Goal: Information Seeking & Learning: Learn about a topic

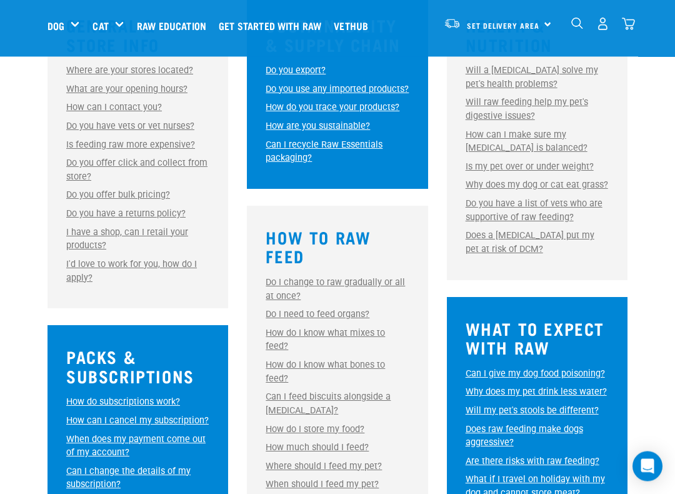
scroll to position [429, 0]
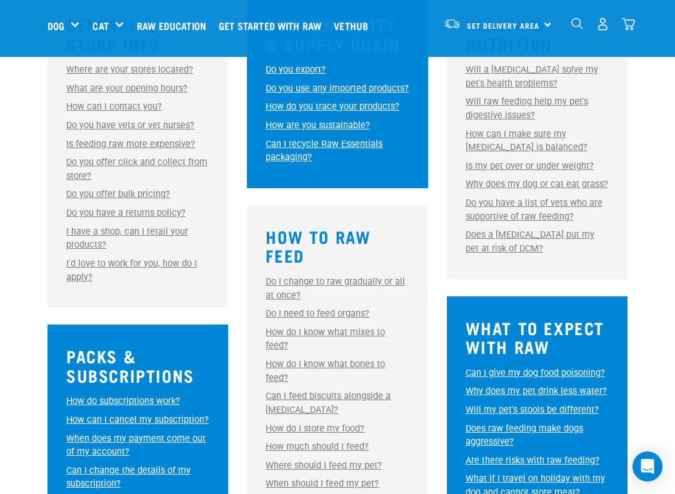
click at [276, 301] on link "Do I change to raw gradually or all at once?" at bounding box center [335, 288] width 139 height 24
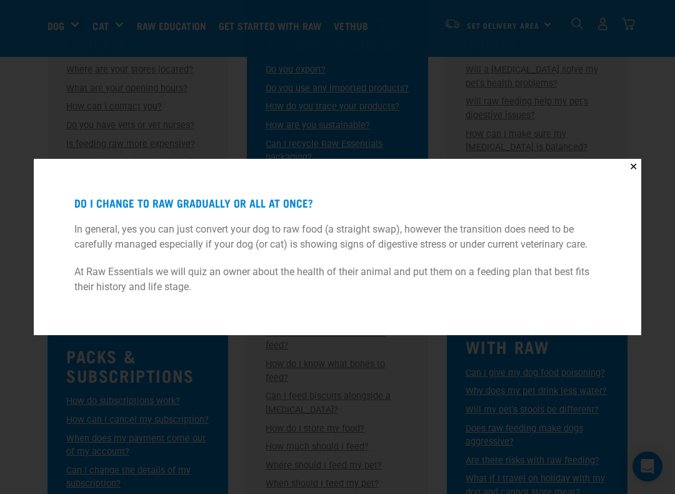
click at [626, 169] on button "✕" at bounding box center [634, 167] width 16 height 16
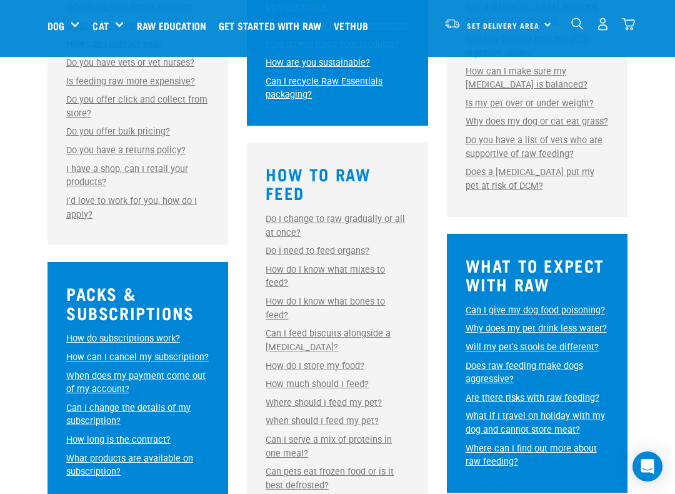
scroll to position [492, 0]
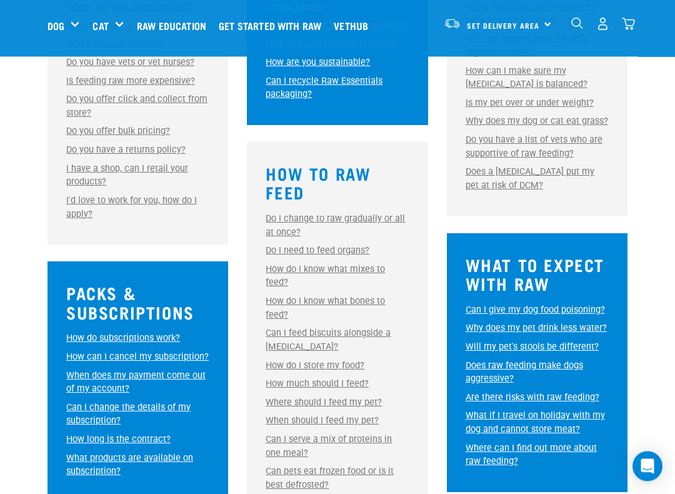
click at [272, 341] on link "Can I feed biscuits alongside a [MEDICAL_DATA]?" at bounding box center [328, 340] width 125 height 24
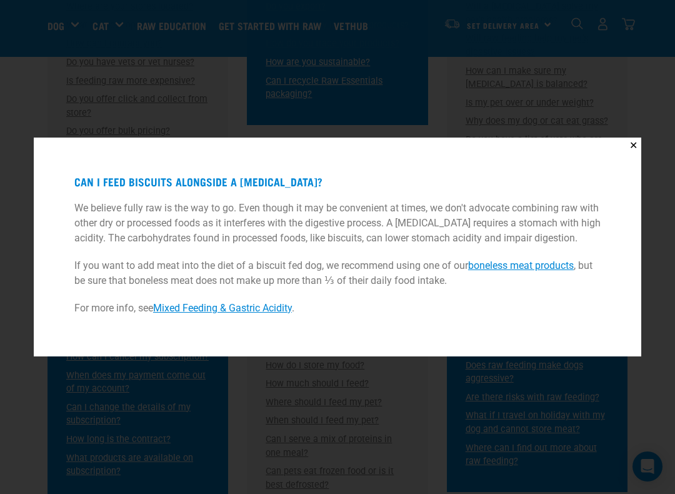
click at [628, 143] on button "✕" at bounding box center [634, 146] width 16 height 16
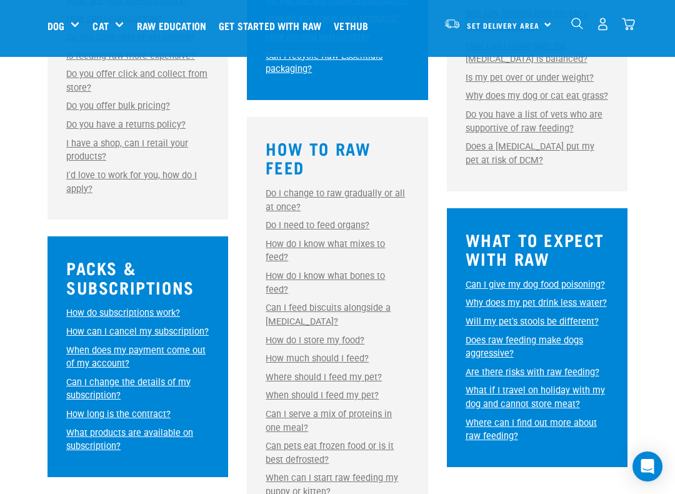
scroll to position [518, 0]
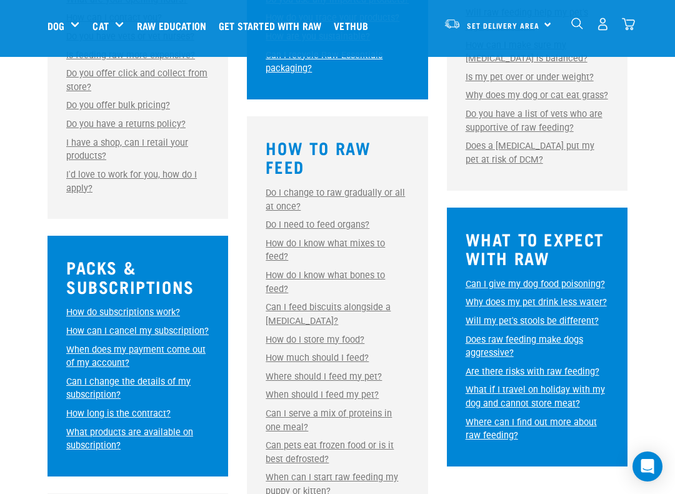
click at [280, 363] on link "How much should I feed?" at bounding box center [317, 358] width 103 height 11
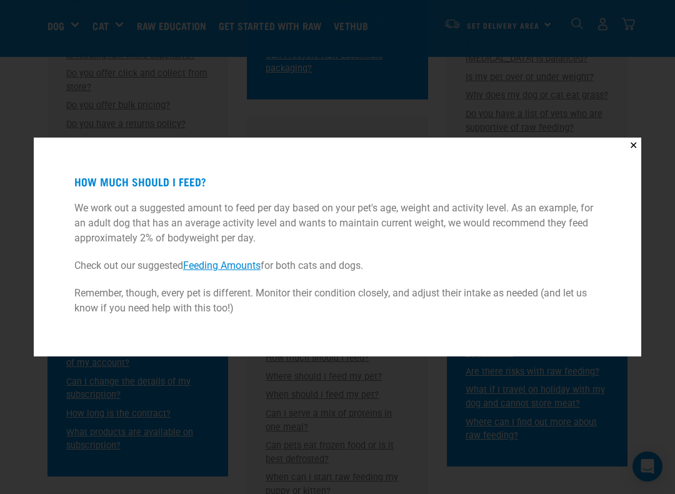
click at [220, 267] on link "Feeding Amounts" at bounding box center [222, 266] width 78 height 12
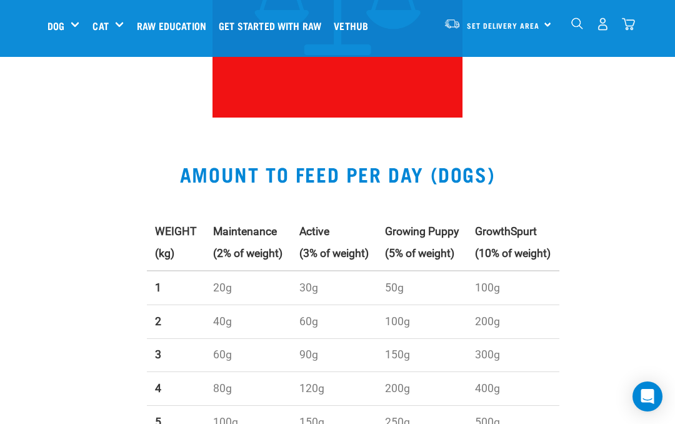
scroll to position [274, 0]
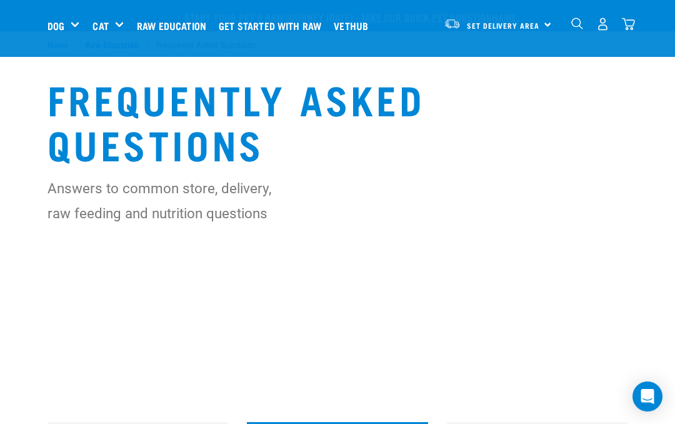
scroll to position [553, 0]
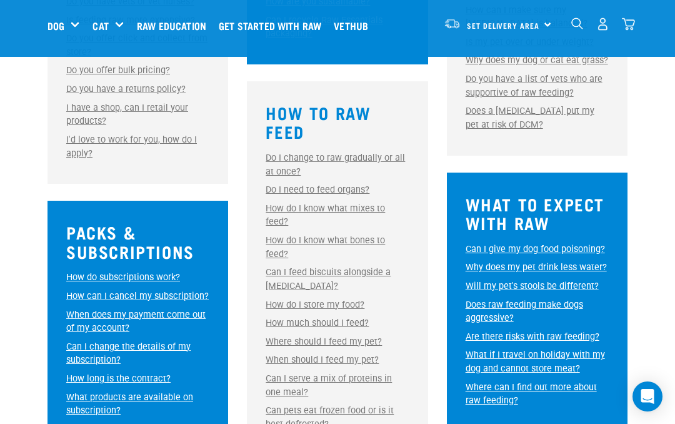
click at [284, 360] on link "When should I feed my pet?" at bounding box center [322, 360] width 113 height 11
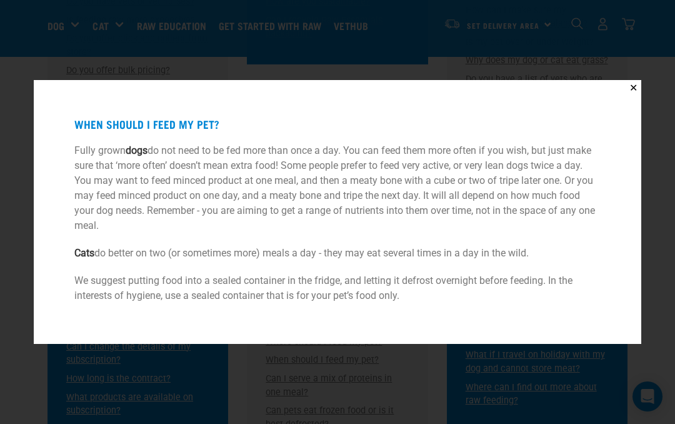
click at [626, 88] on button "✕" at bounding box center [634, 88] width 16 height 16
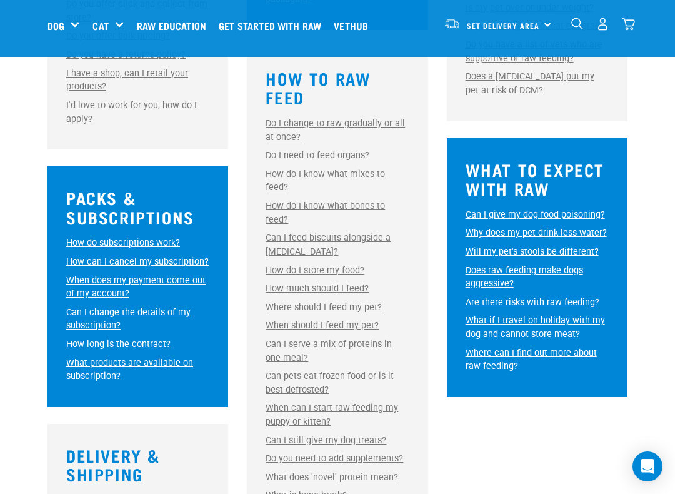
scroll to position [588, 0]
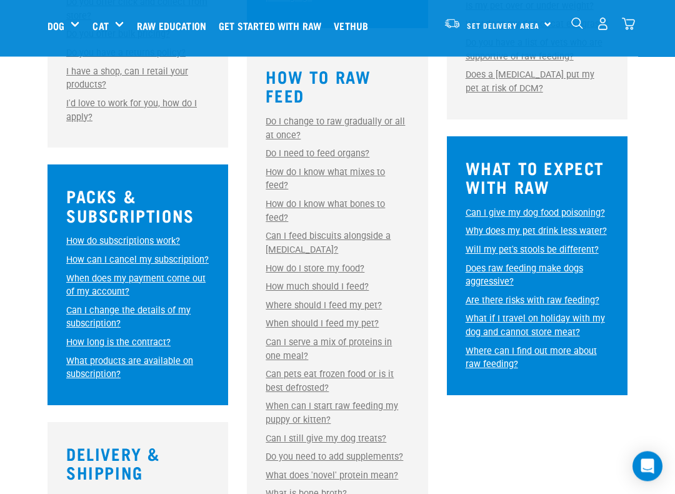
click at [287, 378] on link "Can pets eat frozen food or is it best defrosted?" at bounding box center [330, 382] width 128 height 24
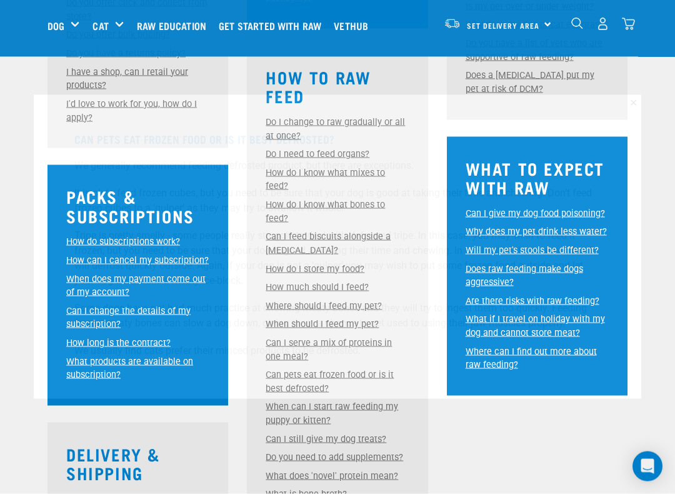
scroll to position [589, 0]
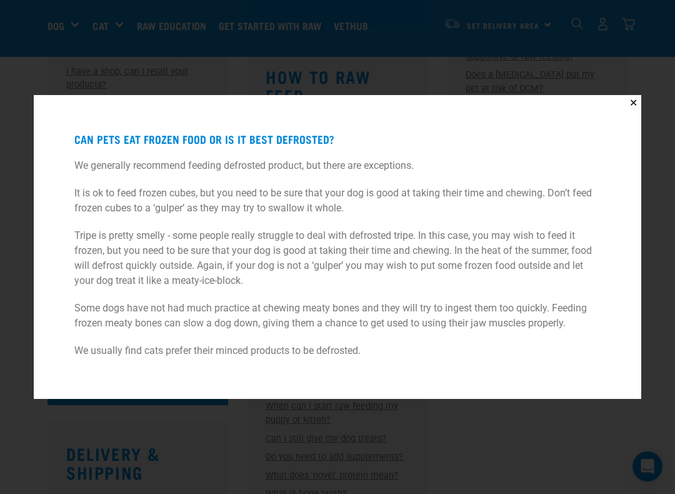
click at [626, 107] on button "✕" at bounding box center [634, 103] width 16 height 16
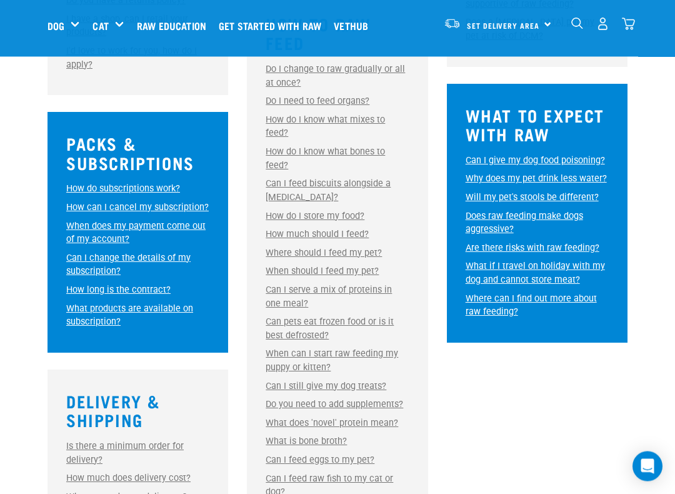
scroll to position [642, 0]
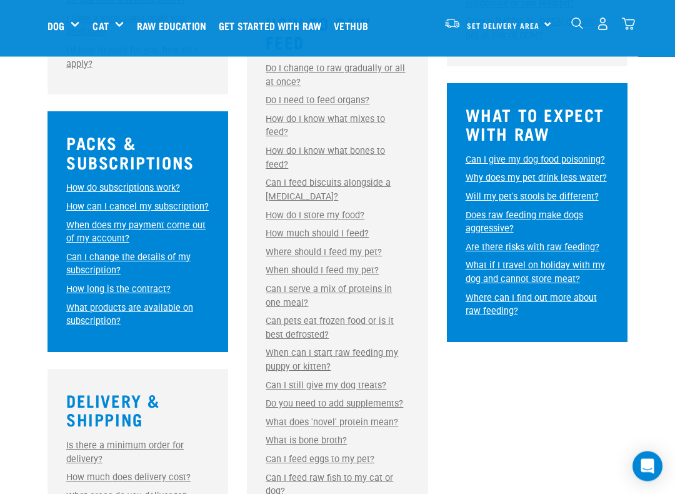
click at [291, 383] on link "Can I still give my dog treats?" at bounding box center [326, 386] width 121 height 11
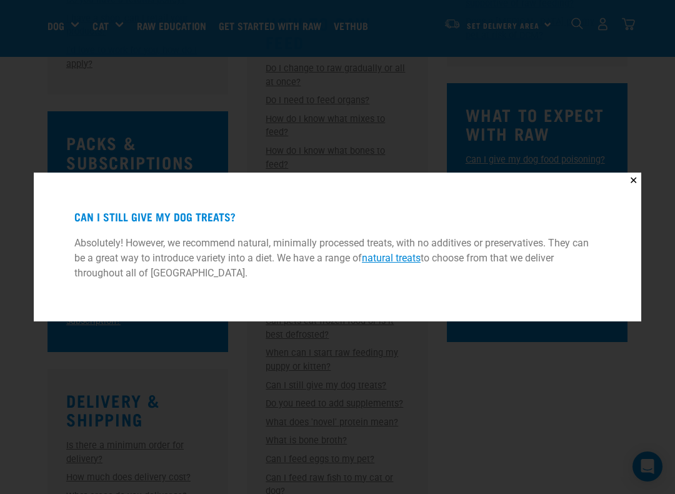
click at [627, 187] on button "✕" at bounding box center [634, 181] width 16 height 16
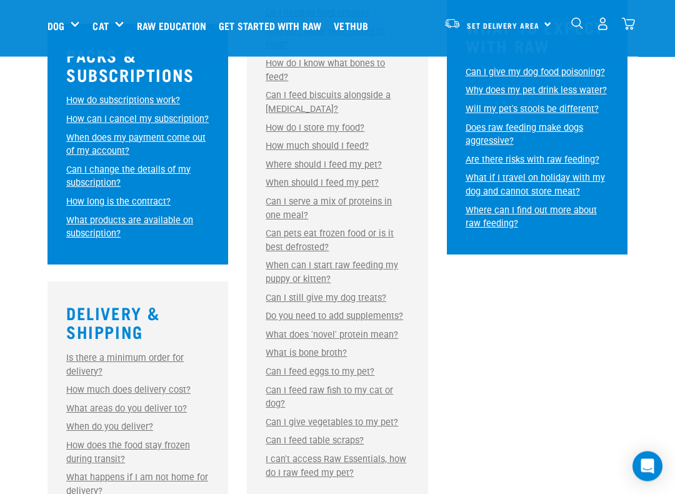
scroll to position [730, 0]
click at [280, 368] on link "Can I feed eggs to my pet?" at bounding box center [320, 371] width 109 height 11
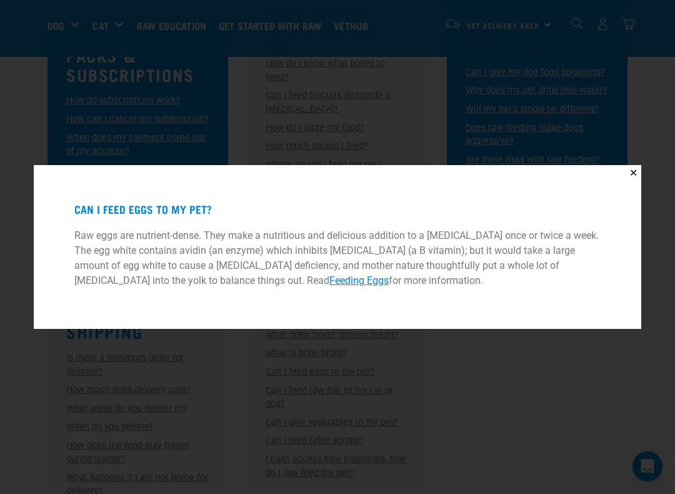
click at [330, 278] on link "Feeding Eggs" at bounding box center [359, 281] width 59 height 12
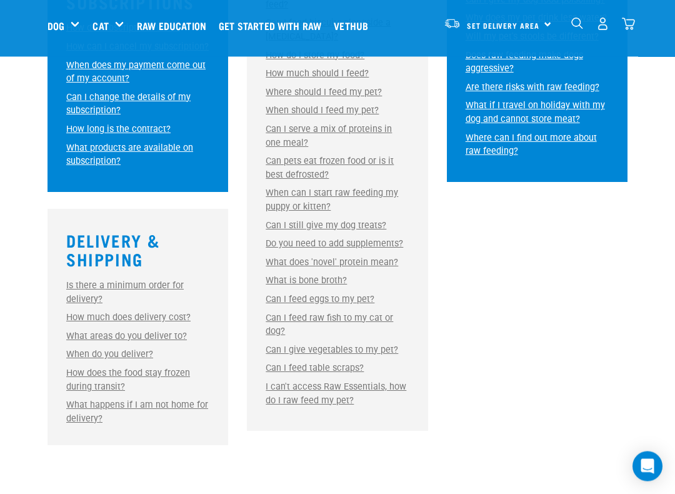
scroll to position [802, 0]
click at [288, 363] on link "Can I feed table scraps?" at bounding box center [315, 368] width 98 height 11
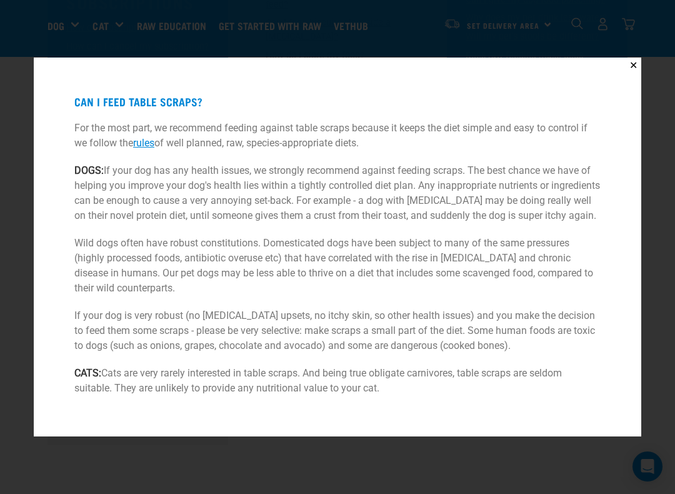
click at [632, 58] on button "✕" at bounding box center [634, 66] width 16 height 16
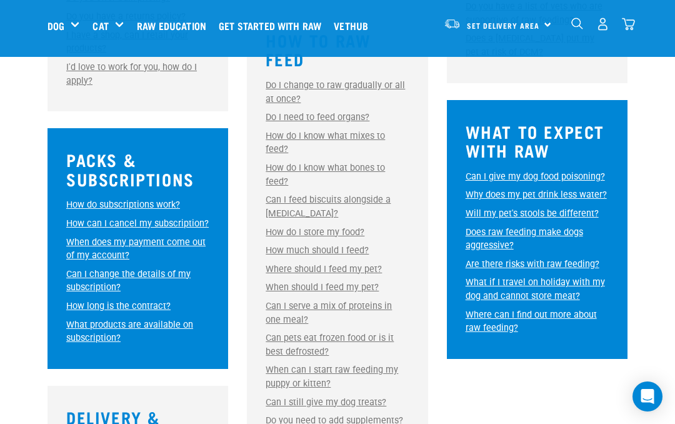
scroll to position [620, 0]
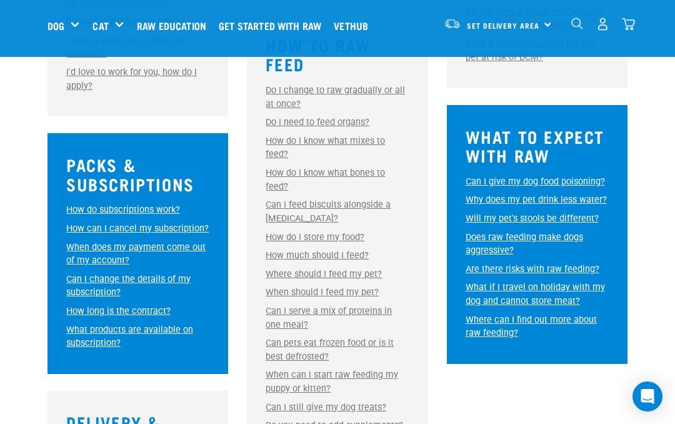
click at [483, 205] on link "Why does my pet drink less water?" at bounding box center [536, 199] width 141 height 11
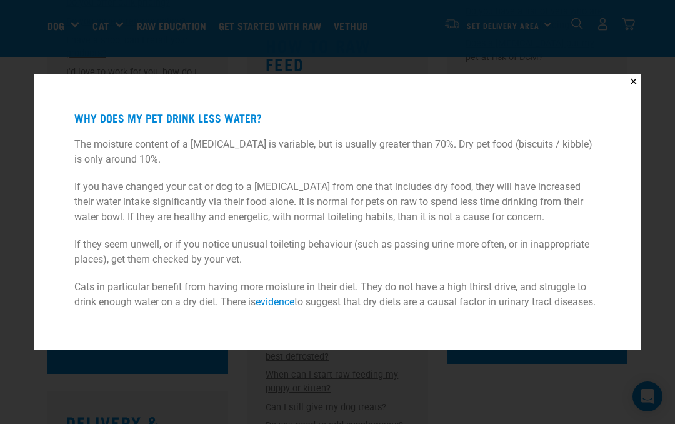
click at [627, 78] on button "✕" at bounding box center [634, 82] width 16 height 16
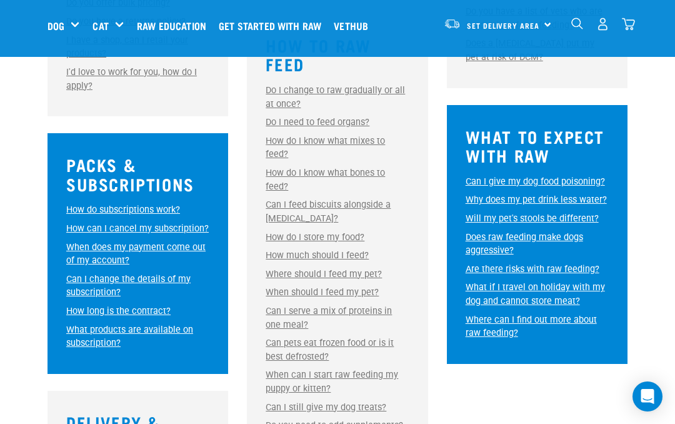
click at [483, 275] on link "Are there risks with raw feeding?" at bounding box center [533, 269] width 134 height 11
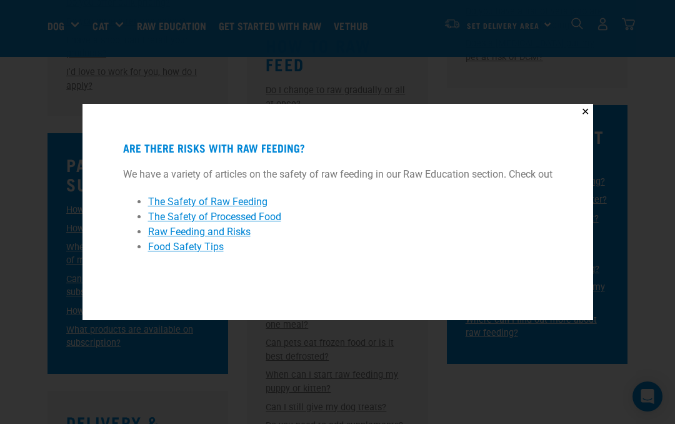
click at [580, 110] on button "✕" at bounding box center [586, 112] width 16 height 16
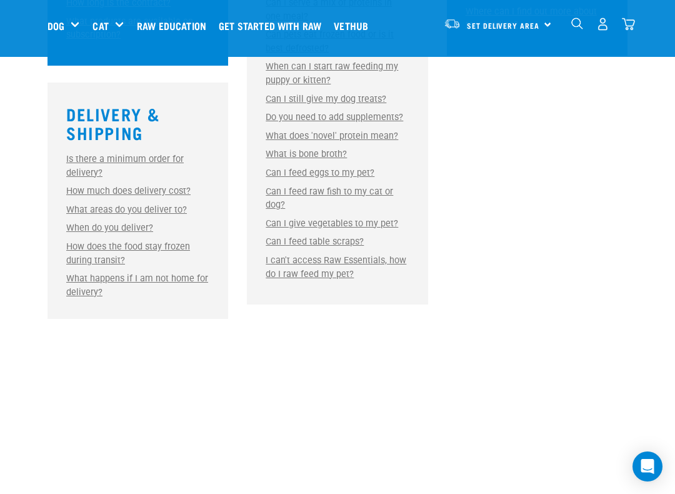
scroll to position [989, 0]
